Goal: Transaction & Acquisition: Obtain resource

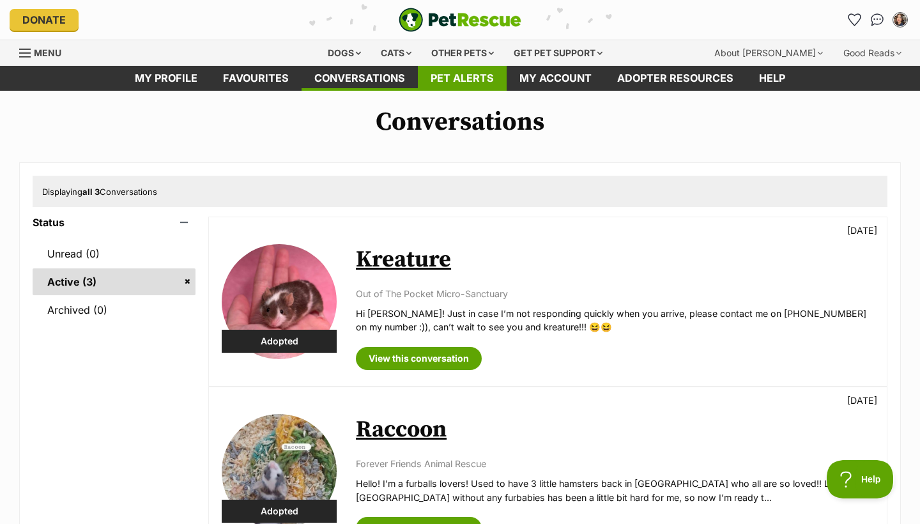
click at [446, 75] on link "Pet alerts" at bounding box center [462, 78] width 89 height 25
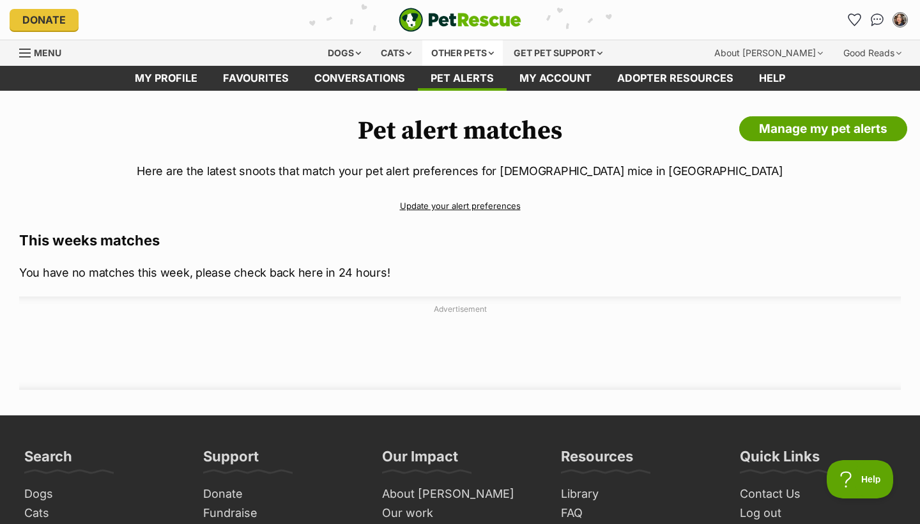
click at [453, 52] on div "Other pets" at bounding box center [462, 53] width 80 height 26
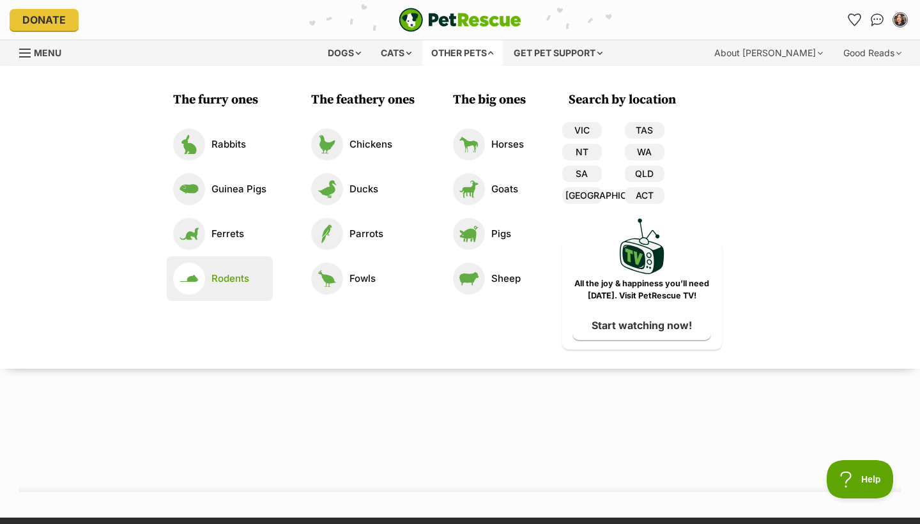
click at [241, 281] on p "Rodents" at bounding box center [230, 278] width 38 height 15
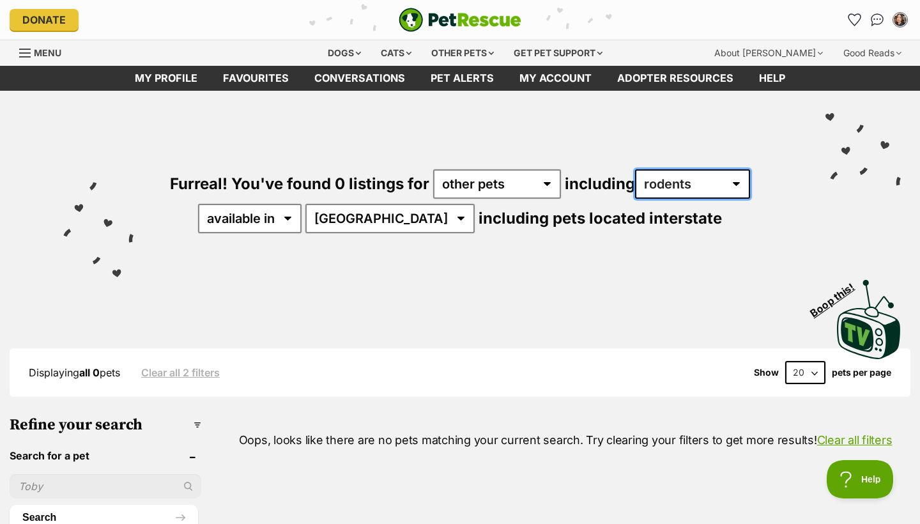
select select "Mice"
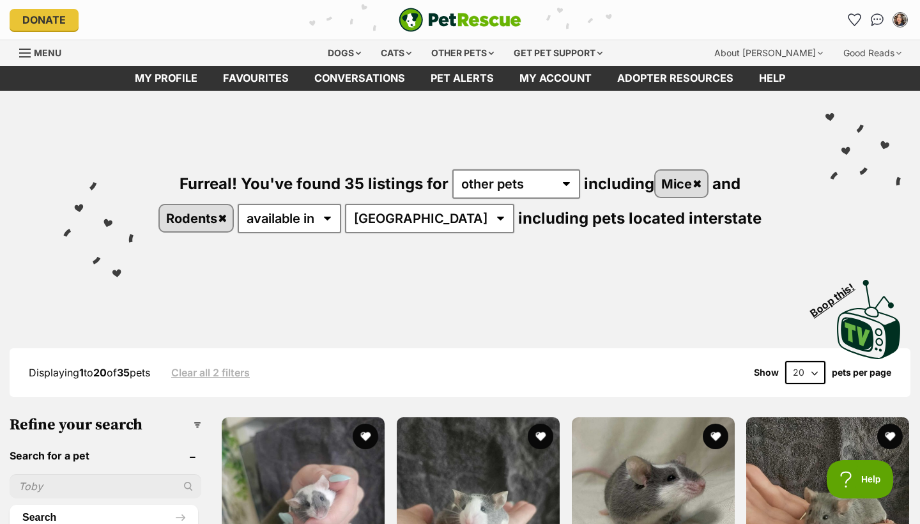
select select "disabled"
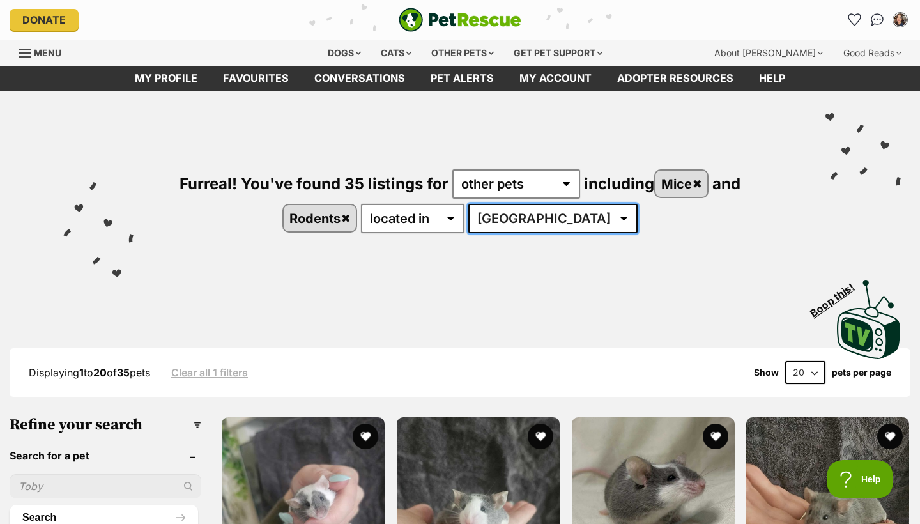
select select "VIC"
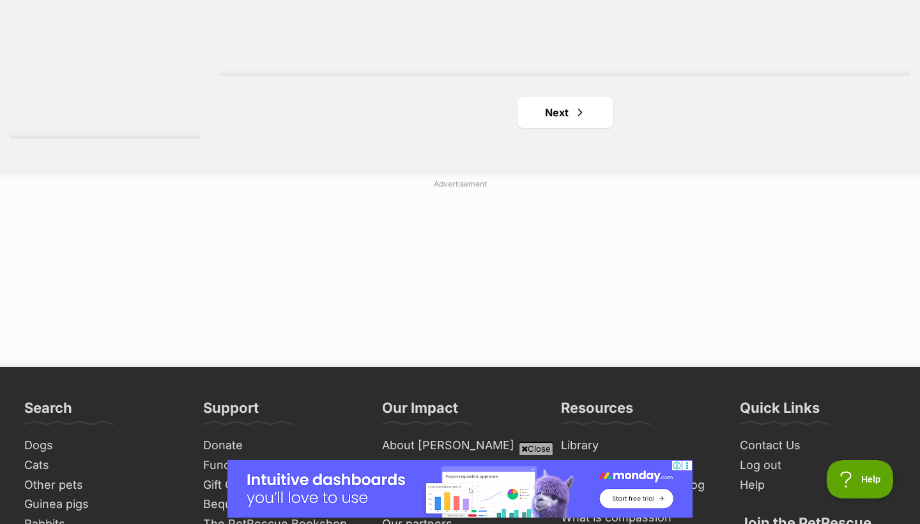
scroll to position [2522, 0]
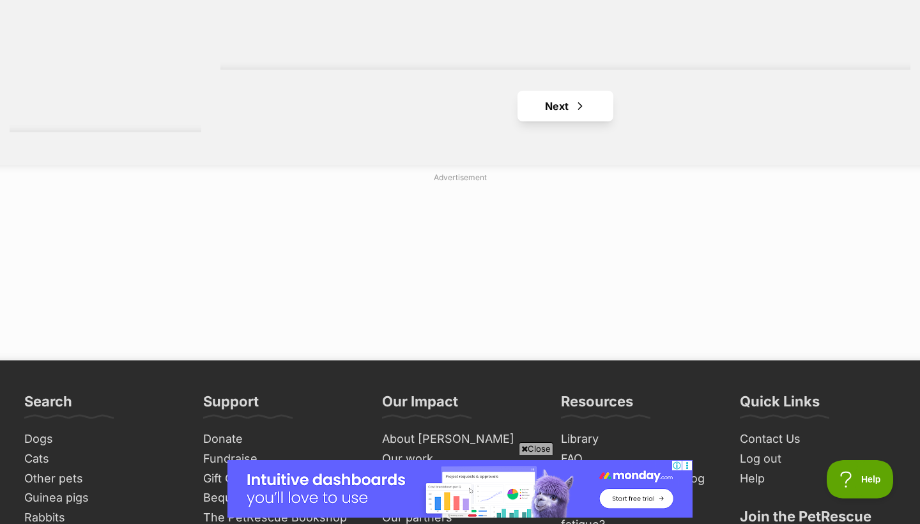
click at [555, 93] on link "Next" at bounding box center [565, 106] width 96 height 31
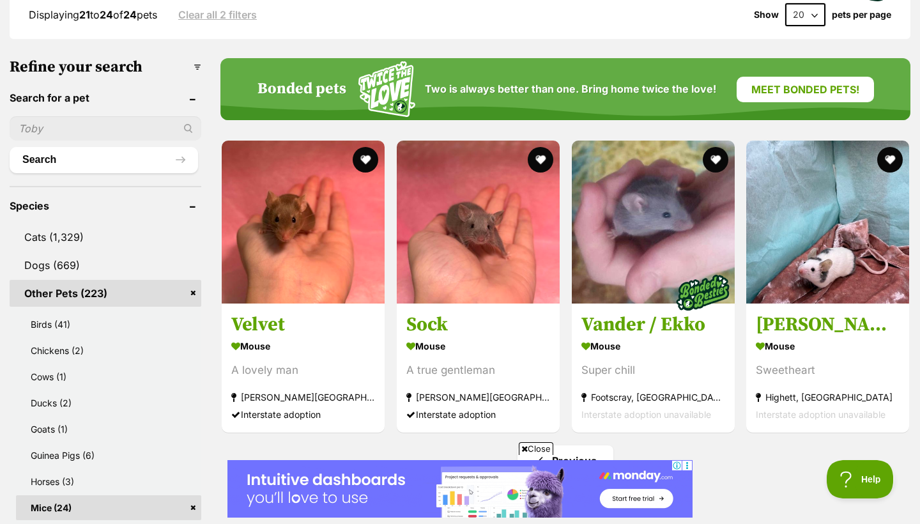
click at [574, 455] on div "Close" at bounding box center [459, 488] width 465 height 70
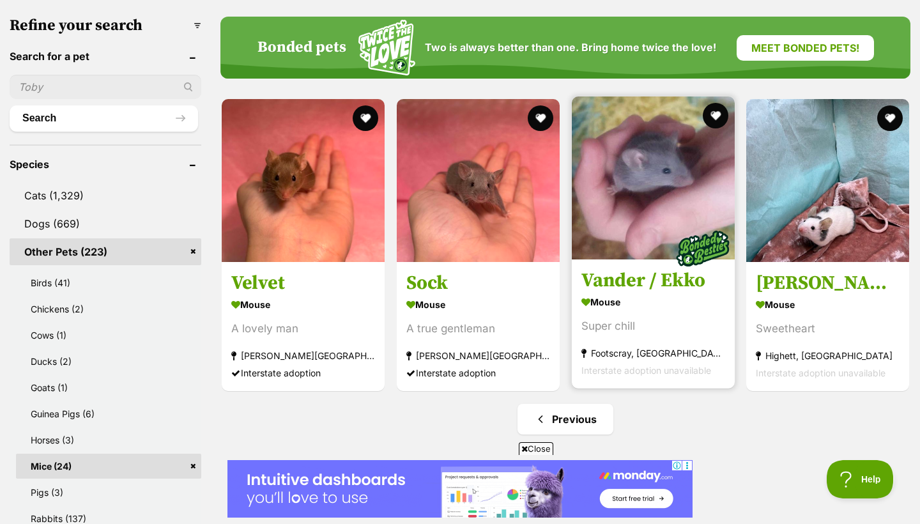
scroll to position [402, 0]
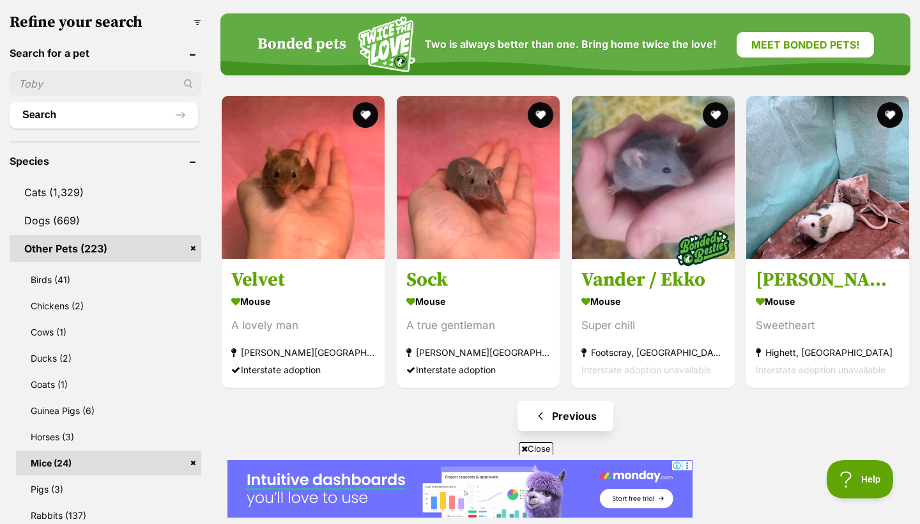
click at [580, 411] on link "Previous" at bounding box center [565, 415] width 96 height 31
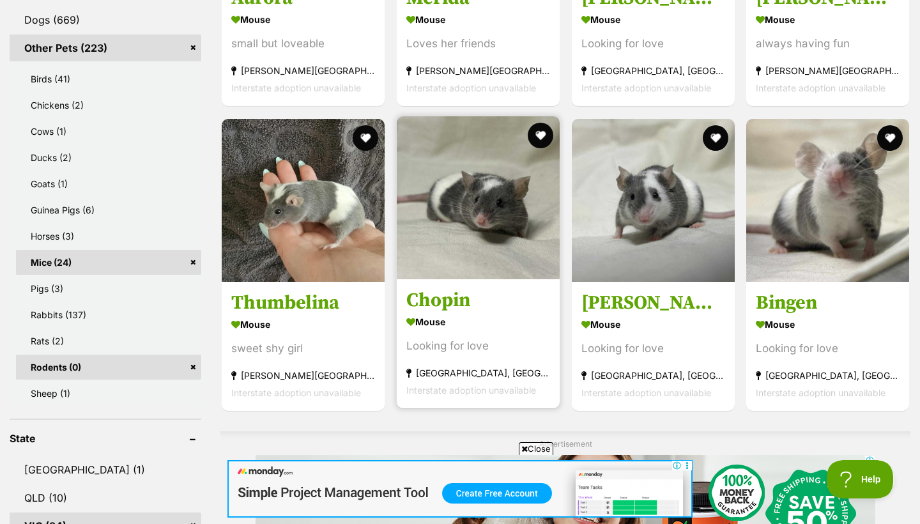
scroll to position [604, 0]
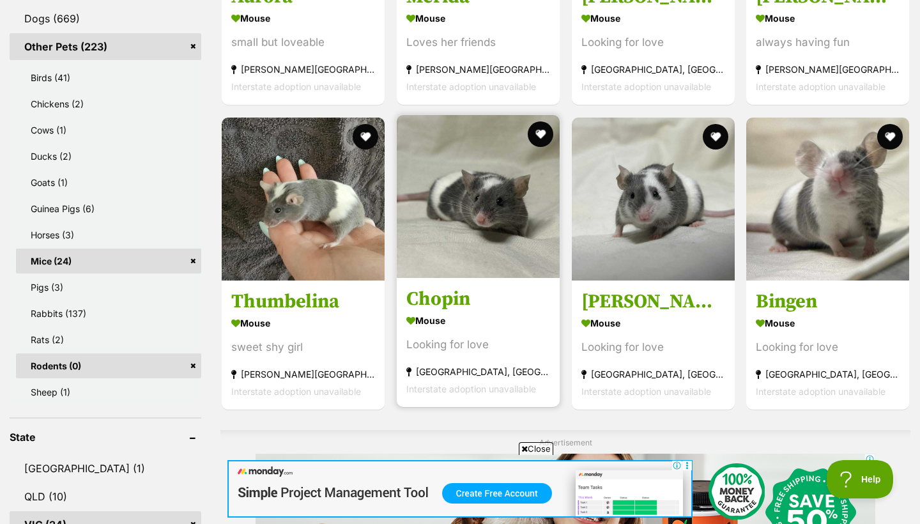
click at [471, 296] on h3 "Chopin" at bounding box center [478, 299] width 144 height 24
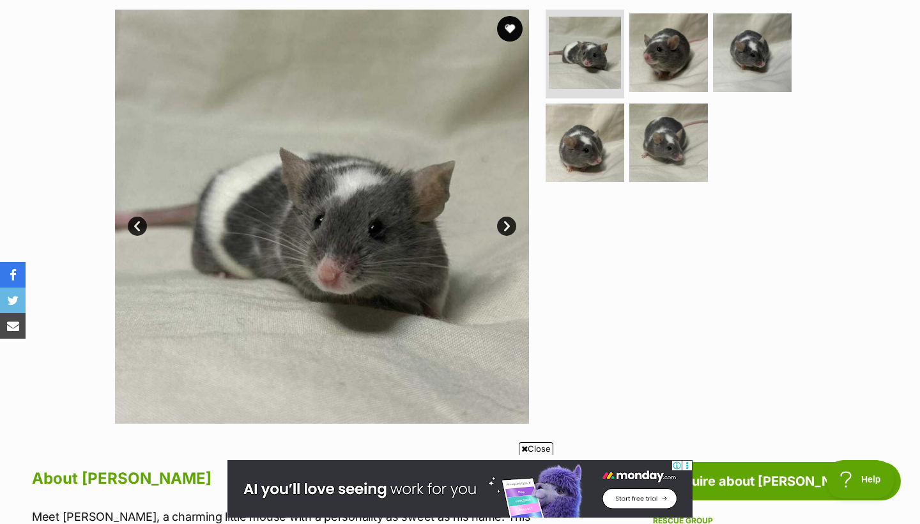
scroll to position [255, 0]
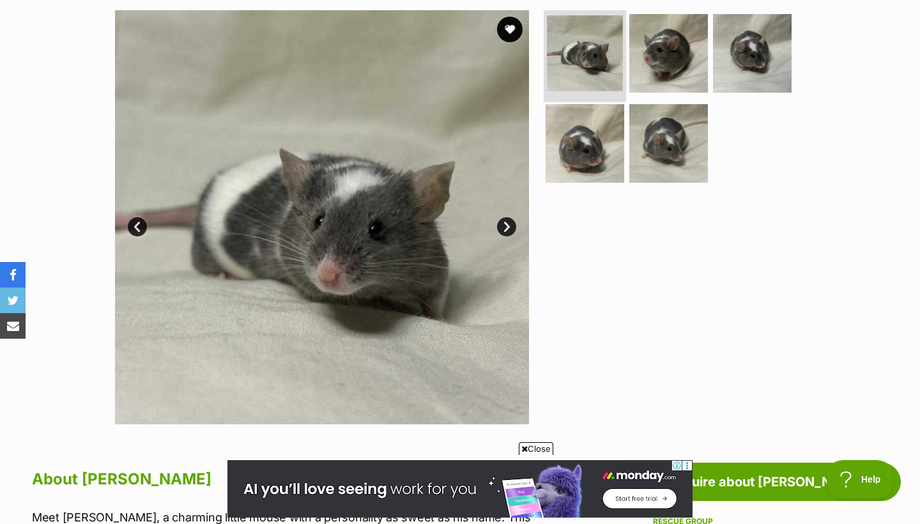
click at [586, 54] on img at bounding box center [585, 53] width 76 height 76
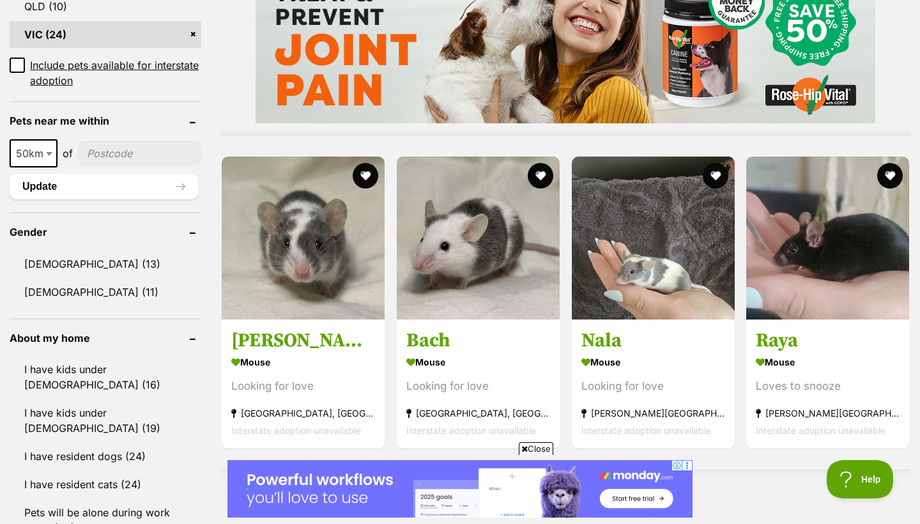
scroll to position [1104, 0]
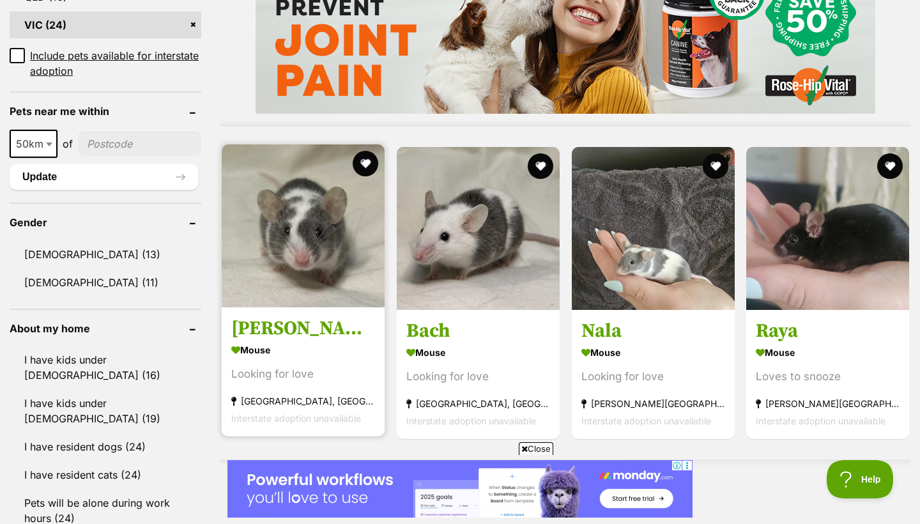
click at [263, 319] on h3 "[PERSON_NAME]" at bounding box center [303, 328] width 144 height 24
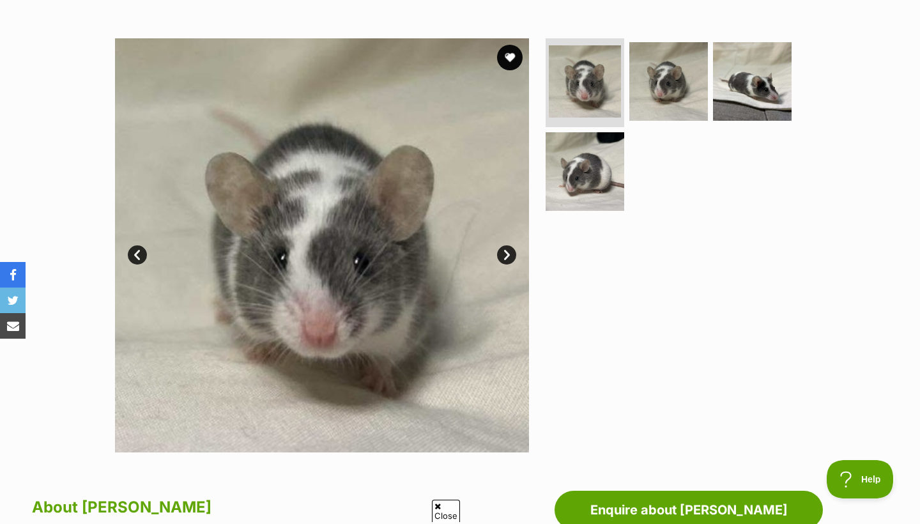
scroll to position [250, 0]
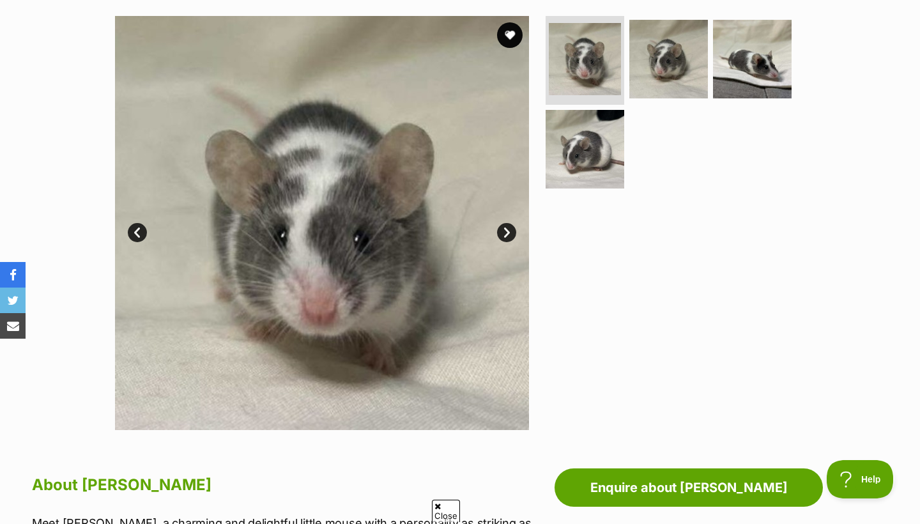
click at [503, 230] on link "Next" at bounding box center [506, 232] width 19 height 19
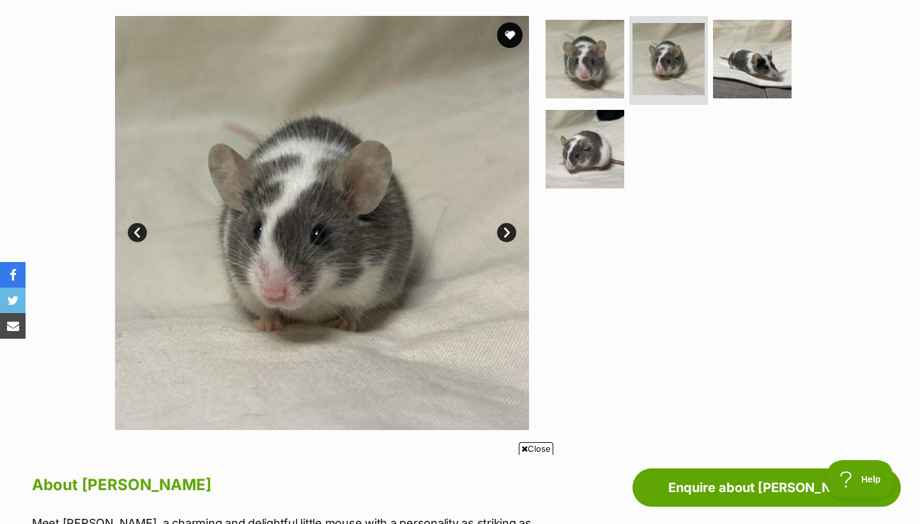
click at [503, 230] on link "Next" at bounding box center [506, 232] width 19 height 19
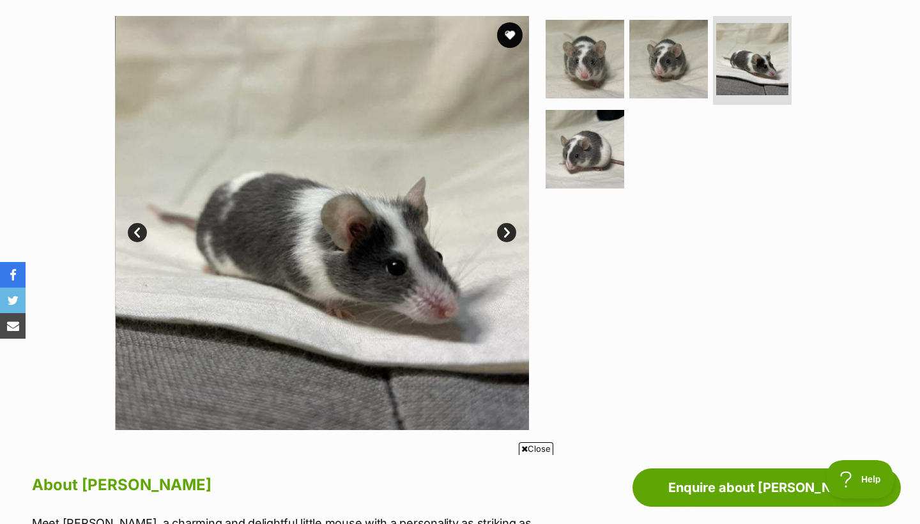
click at [503, 230] on link "Next" at bounding box center [506, 232] width 19 height 19
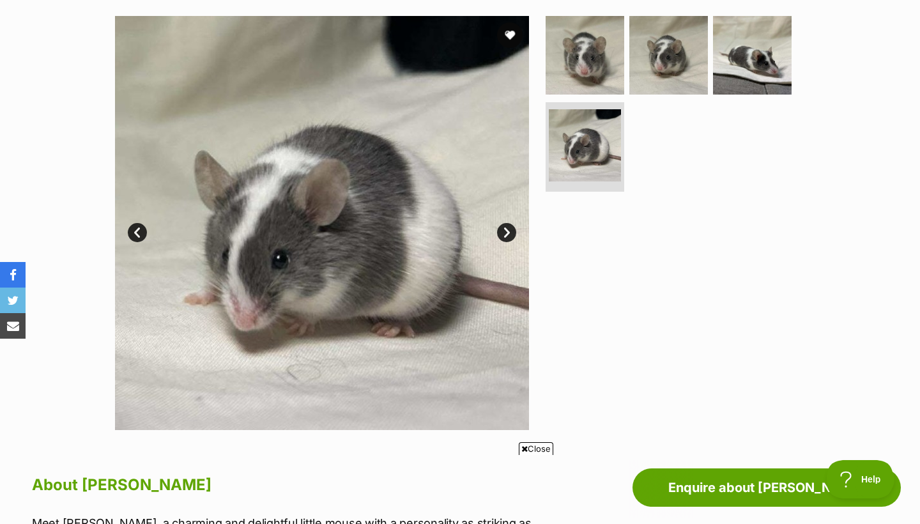
click at [503, 230] on link "Next" at bounding box center [506, 232] width 19 height 19
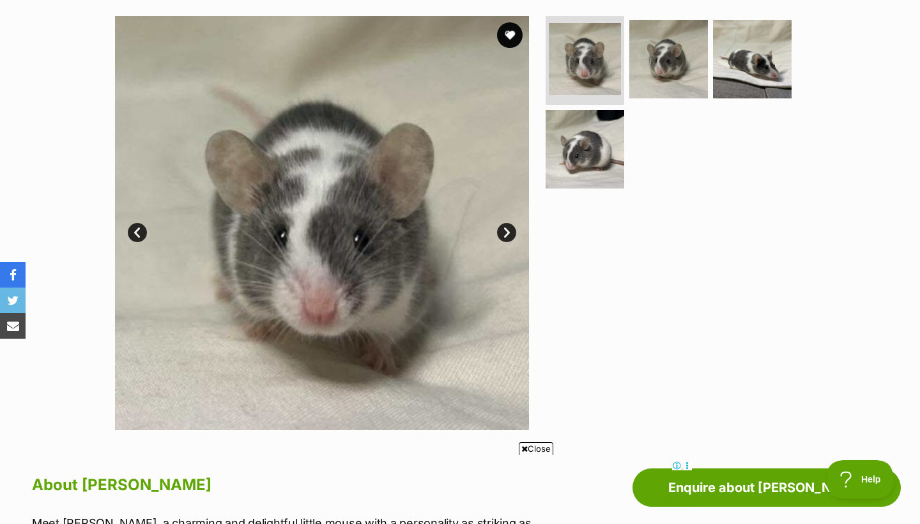
click at [503, 230] on link "Next" at bounding box center [506, 232] width 19 height 19
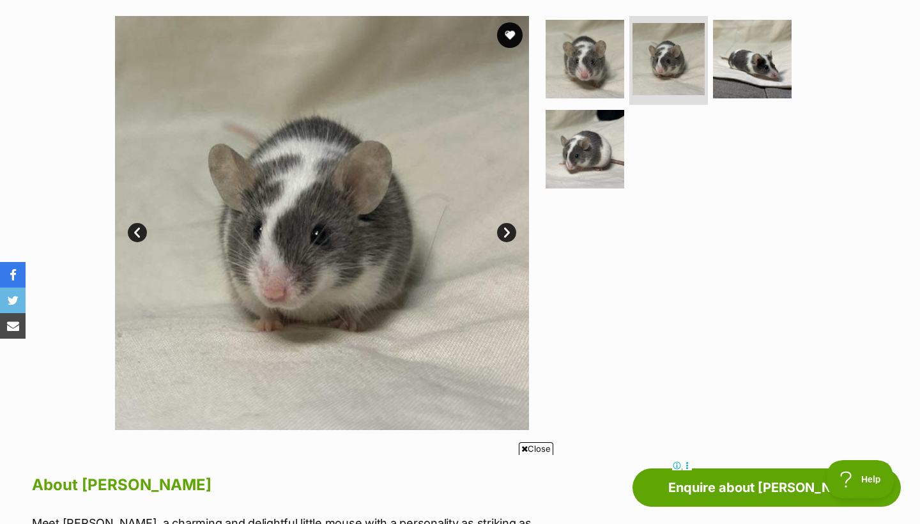
click at [503, 230] on link "Next" at bounding box center [506, 232] width 19 height 19
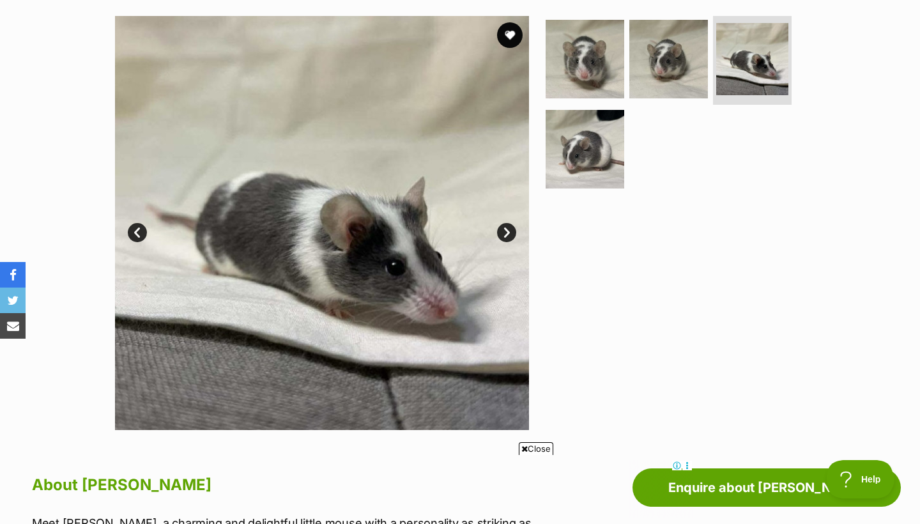
click at [503, 230] on link "Next" at bounding box center [506, 232] width 19 height 19
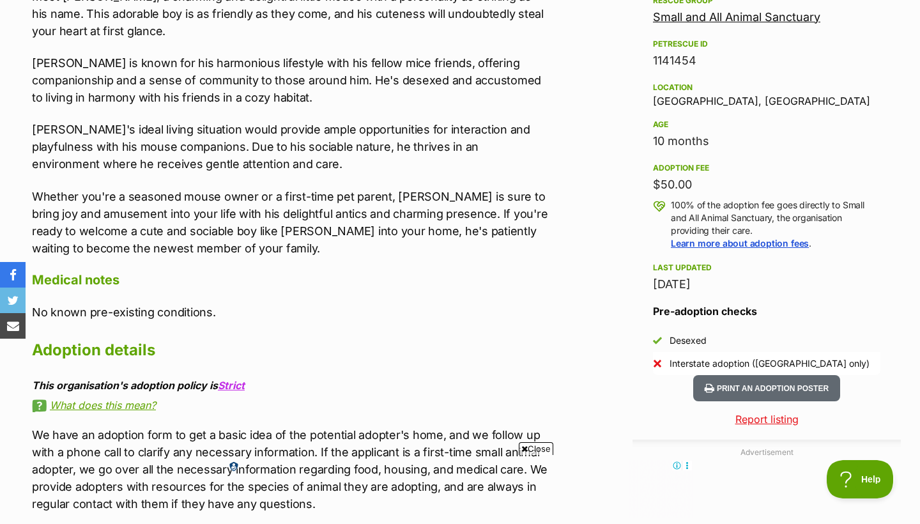
scroll to position [779, 0]
